Goal: Check status: Check status

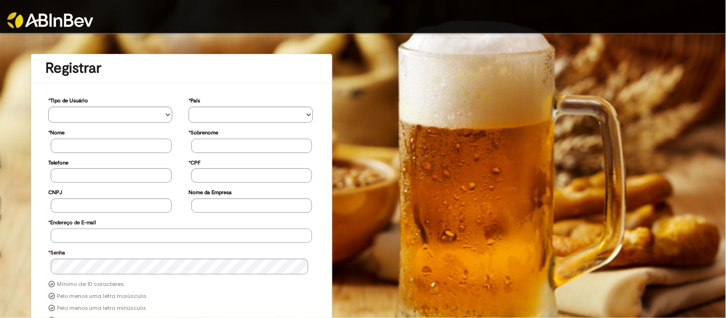
type input "**********"
click at [76, 15] on img at bounding box center [50, 20] width 86 height 16
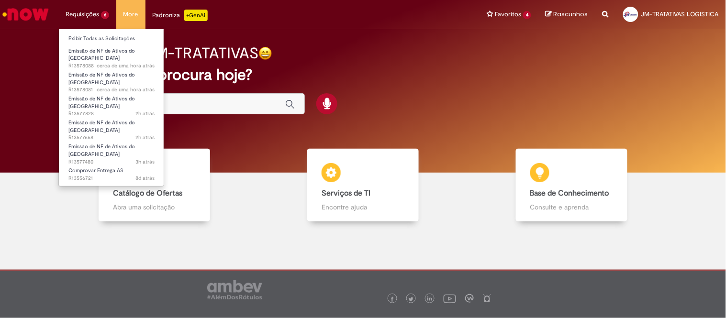
click at [104, 44] on li "Emissão de NF de Ativos do ASVD cerca de uma hora atrás cerca de uma hora atrás…" at bounding box center [111, 55] width 105 height 22
click at [103, 40] on link "Exibir Todas as Solicitações" at bounding box center [111, 38] width 105 height 11
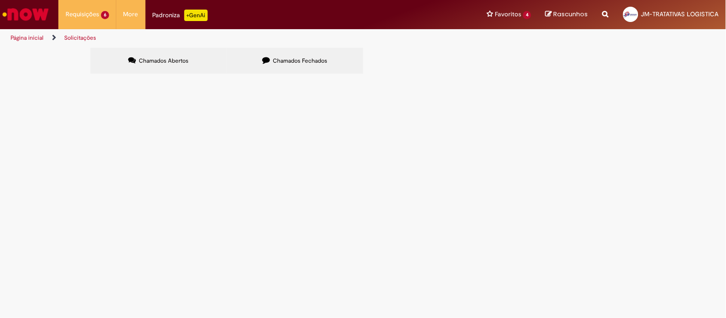
click at [0, 0] on td "CURITIBANA - DT 6102105303 - ROGER - 198 CHAPA" at bounding box center [0, 0] width 0 height 0
click at [0, 0] on span "CURITIBANA - DT 6102105303 - ROGER - 198 CHAPA" at bounding box center [0, 0] width 0 height 0
